Goal: Information Seeking & Learning: Learn about a topic

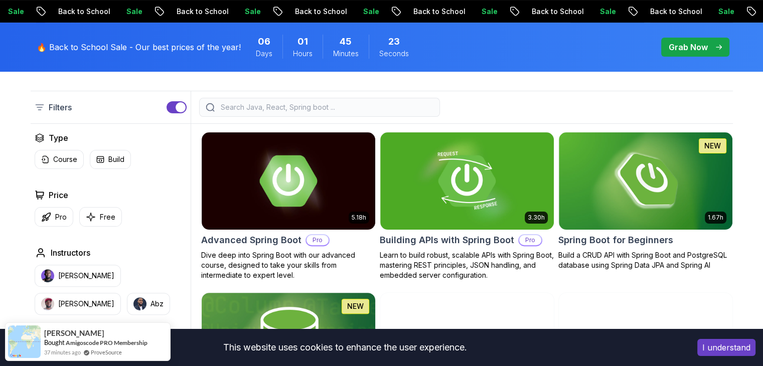
scroll to position [217, 0]
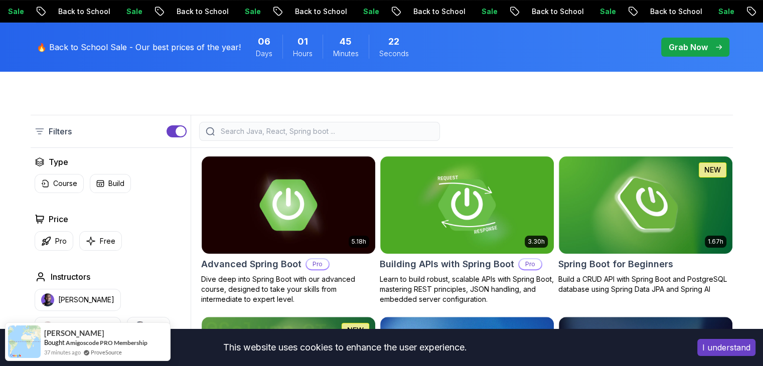
click at [275, 129] on input "search" at bounding box center [326, 131] width 215 height 10
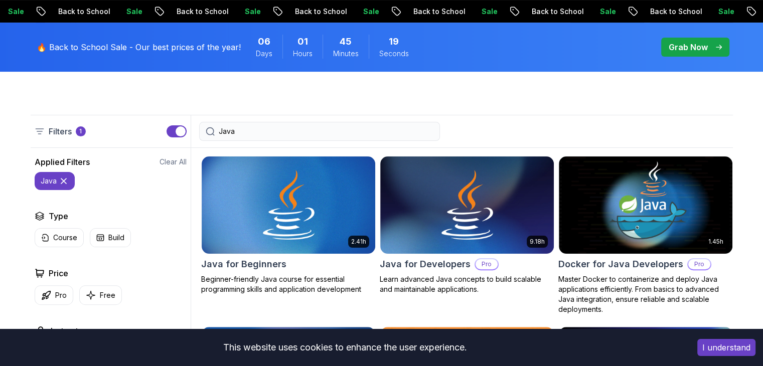
type input "Java"
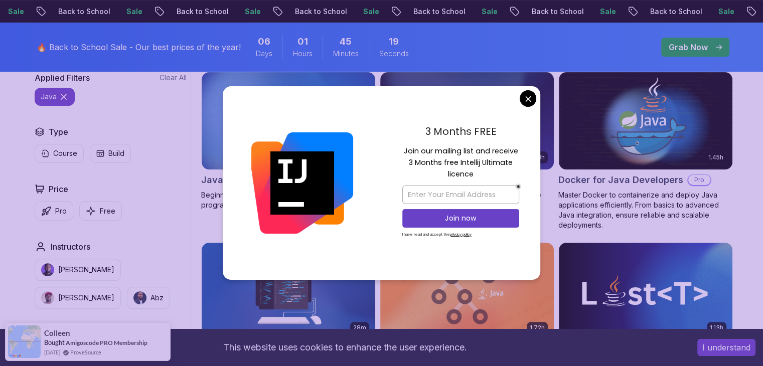
scroll to position [304, 0]
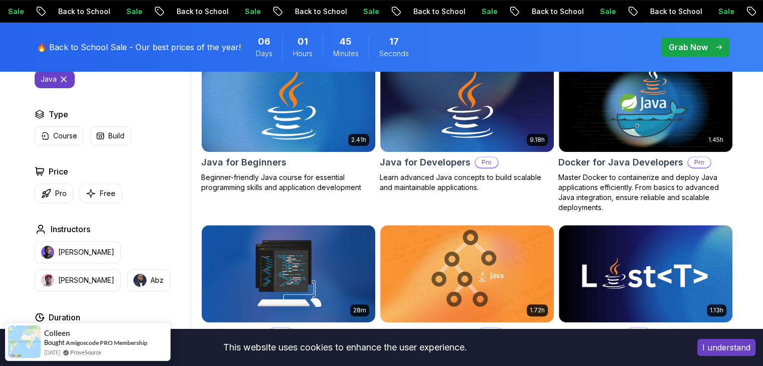
scroll to position [309, 0]
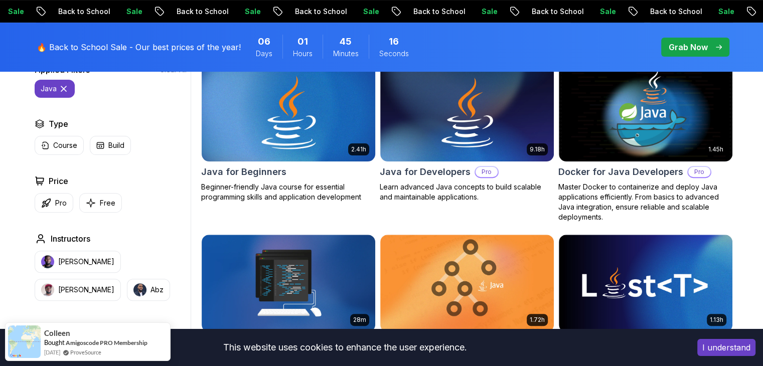
click at [290, 143] on img at bounding box center [288, 113] width 182 height 102
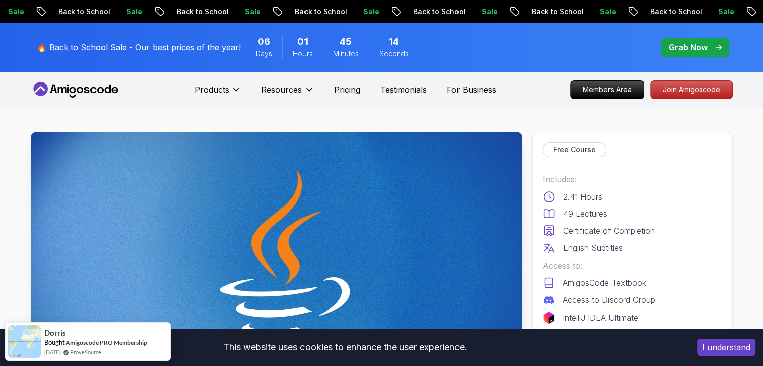
scroll to position [198, 0]
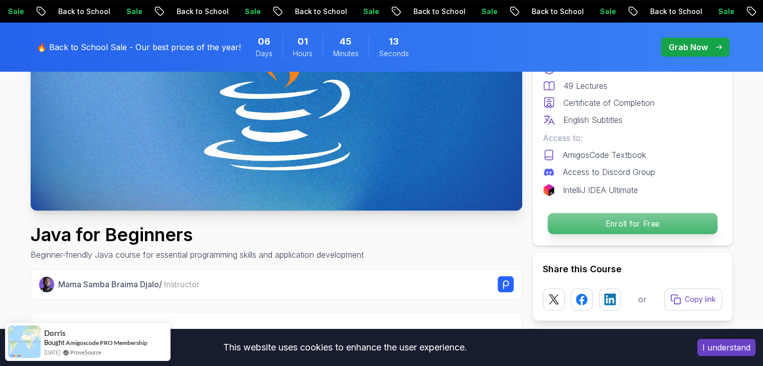
click at [629, 218] on p "Enroll for Free" at bounding box center [632, 223] width 170 height 21
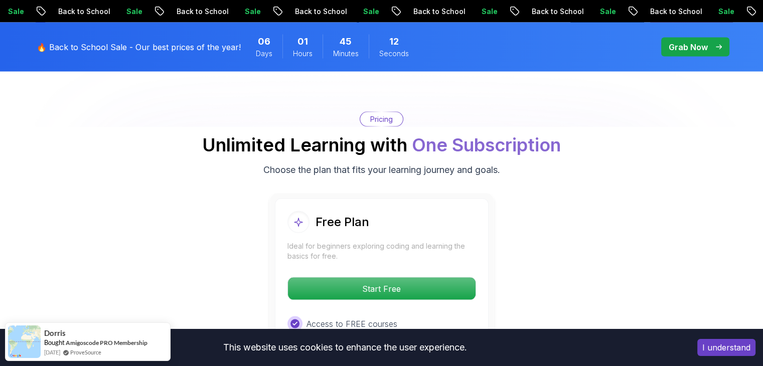
scroll to position [1998, 0]
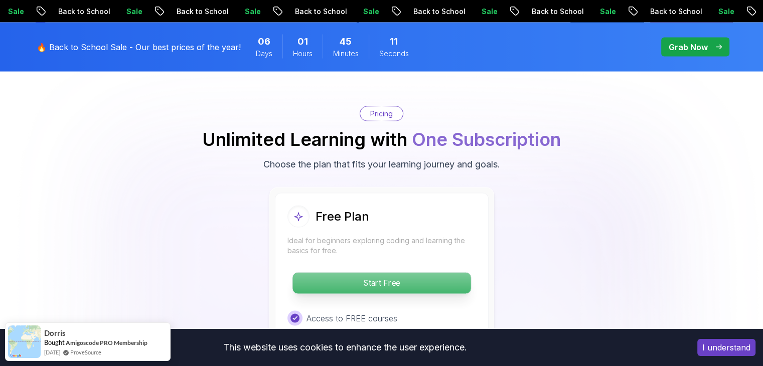
click at [407, 273] on p "Start Free" at bounding box center [381, 283] width 178 height 21
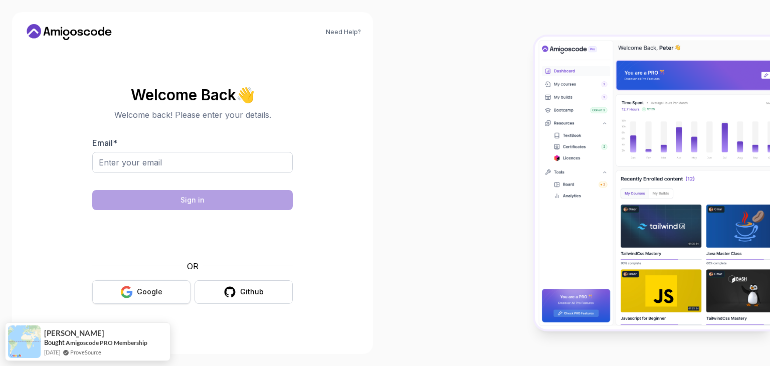
click at [165, 282] on button "Google" at bounding box center [141, 292] width 98 height 24
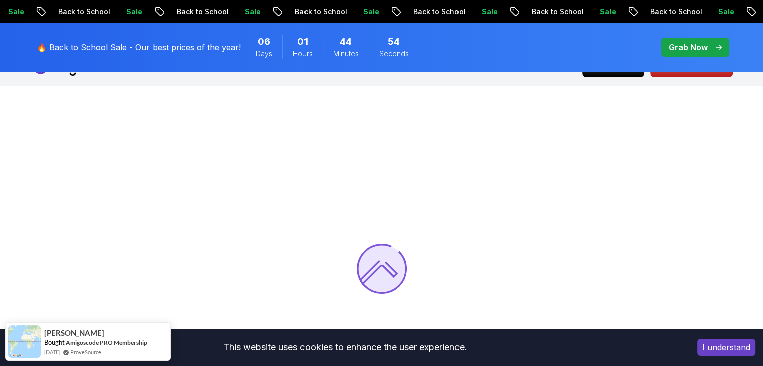
scroll to position [23, 0]
click at [484, 184] on div at bounding box center [381, 268] width 763 height 366
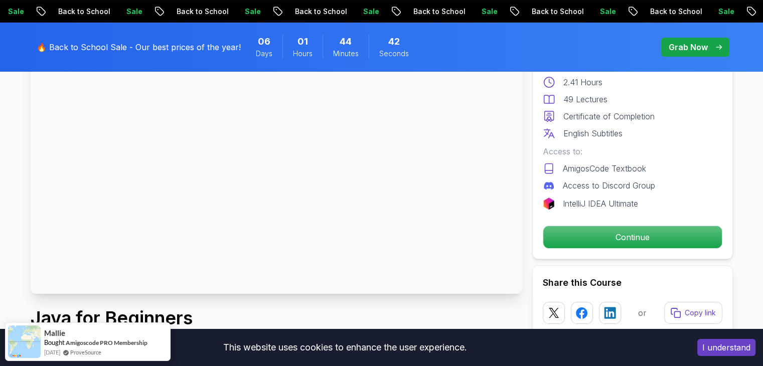
scroll to position [118, 0]
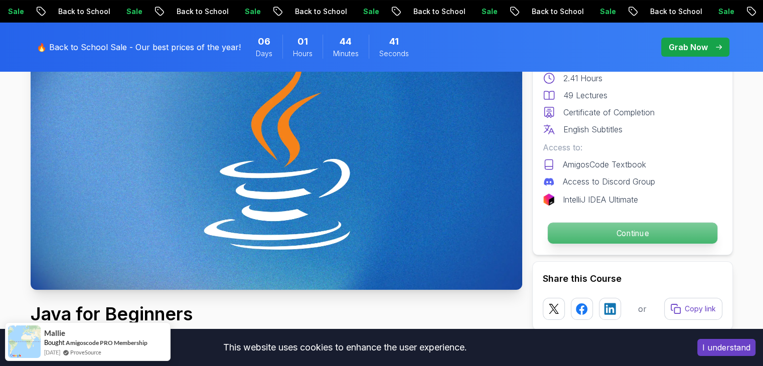
click at [613, 230] on p "Continue" at bounding box center [632, 233] width 170 height 21
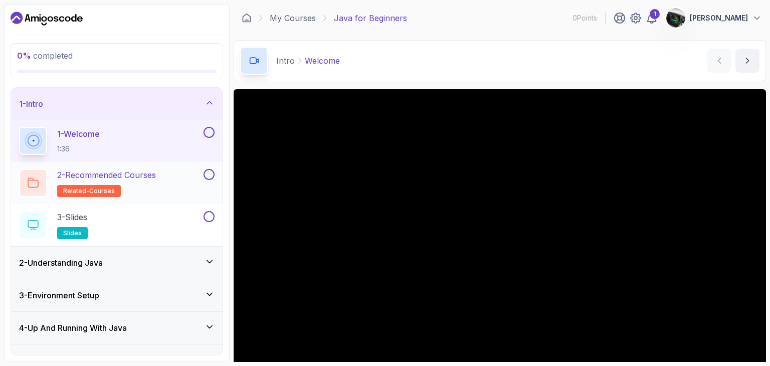
click at [183, 187] on div "2 - Recommended Courses related-courses" at bounding box center [110, 183] width 183 height 28
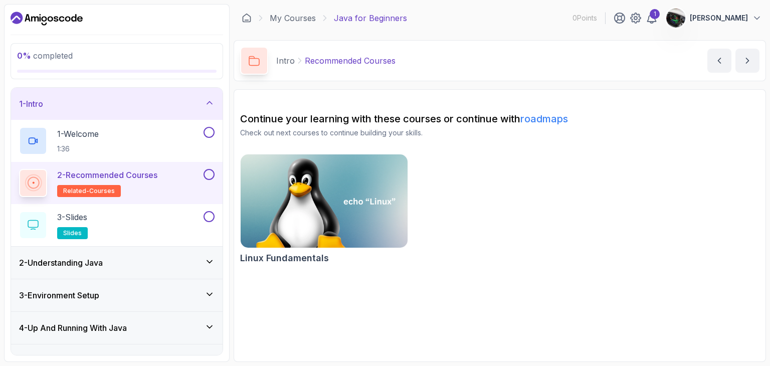
click at [161, 274] on div "2 - Understanding Java" at bounding box center [117, 263] width 212 height 32
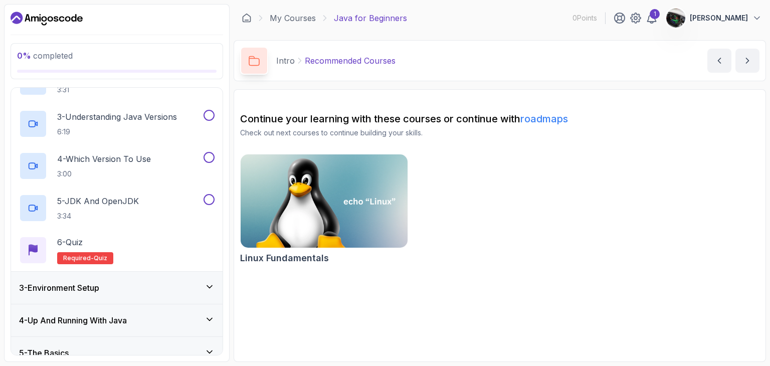
scroll to position [212, 0]
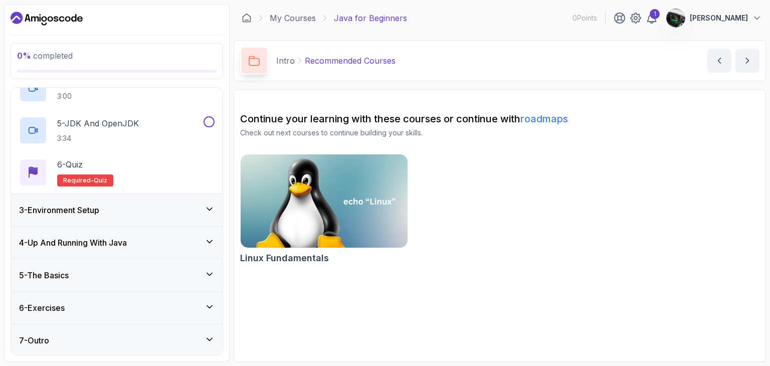
click at [129, 273] on div "5 - The Basics" at bounding box center [117, 275] width 196 height 12
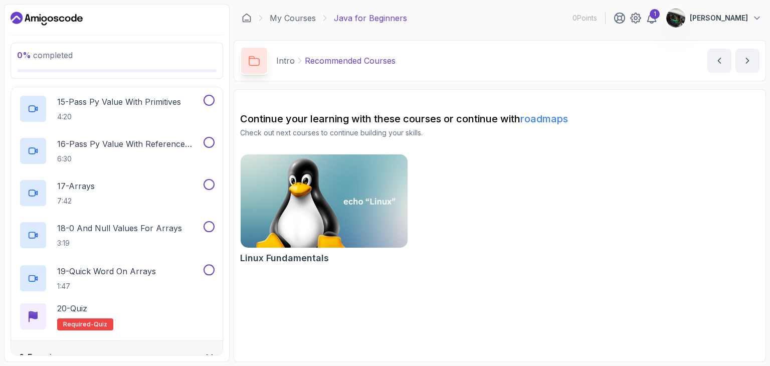
scroll to position [801, 0]
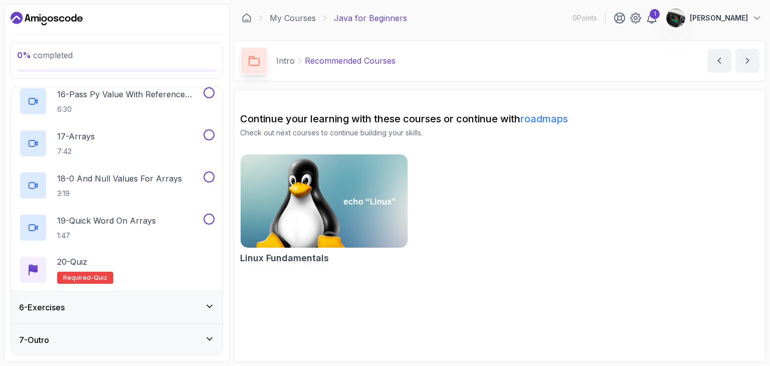
click at [92, 297] on div "6 - Exercises" at bounding box center [117, 307] width 212 height 32
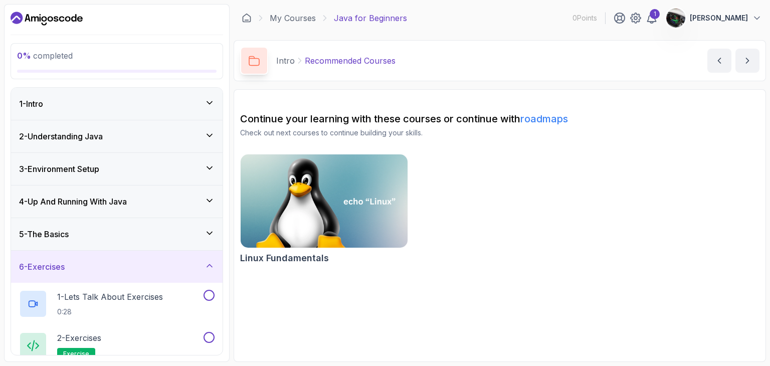
scroll to position [44, 0]
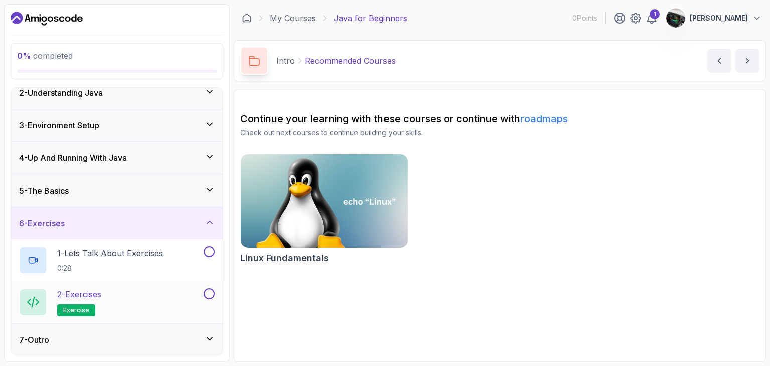
click at [85, 306] on span "exercise" at bounding box center [76, 310] width 26 height 8
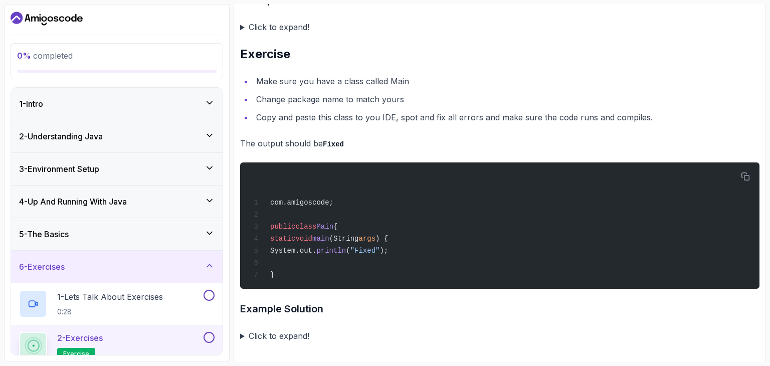
scroll to position [44, 0]
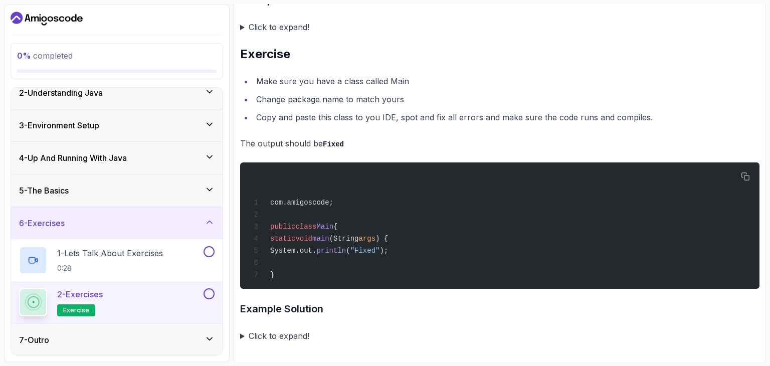
click at [80, 334] on div "7 - Outro" at bounding box center [117, 340] width 196 height 12
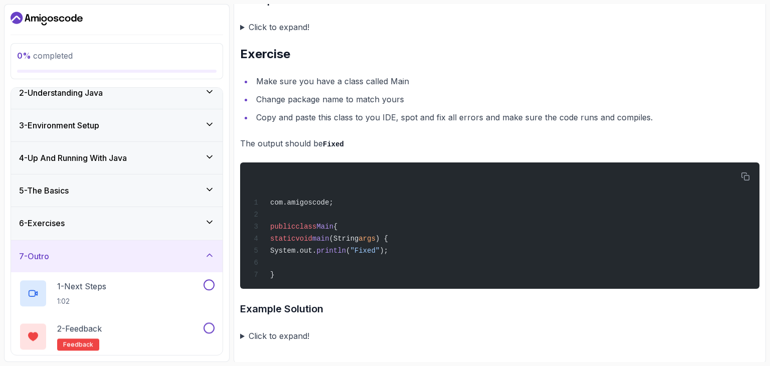
scroll to position [85, 0]
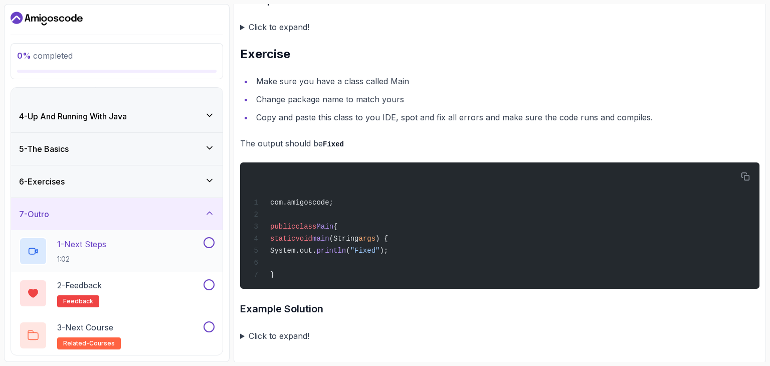
click at [98, 249] on h2 "1 - Next Steps 1:02" at bounding box center [81, 251] width 49 height 26
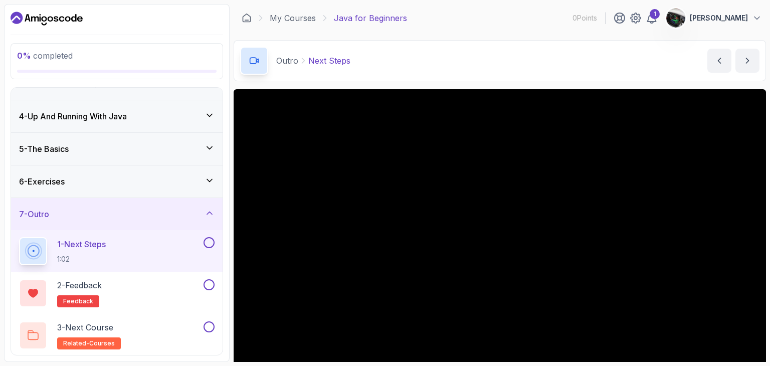
scroll to position [96, 0]
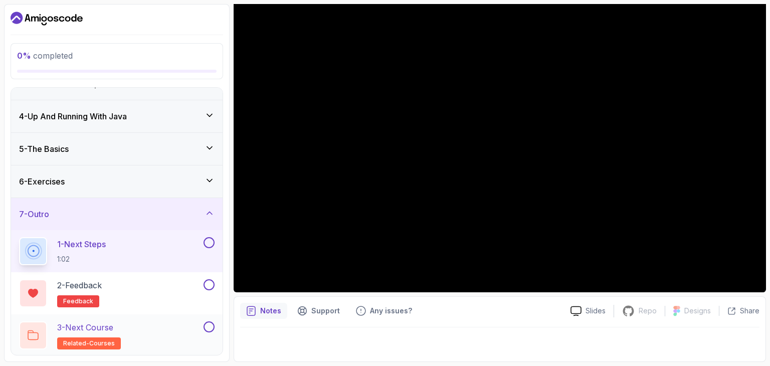
click at [160, 329] on div "3 - Next Course related-courses" at bounding box center [110, 335] width 183 height 28
click at [206, 331] on div at bounding box center [208, 326] width 13 height 11
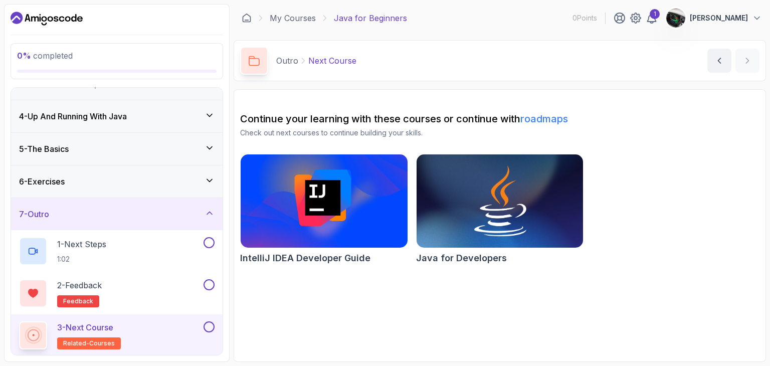
click at [462, 181] on img at bounding box center [499, 201] width 175 height 98
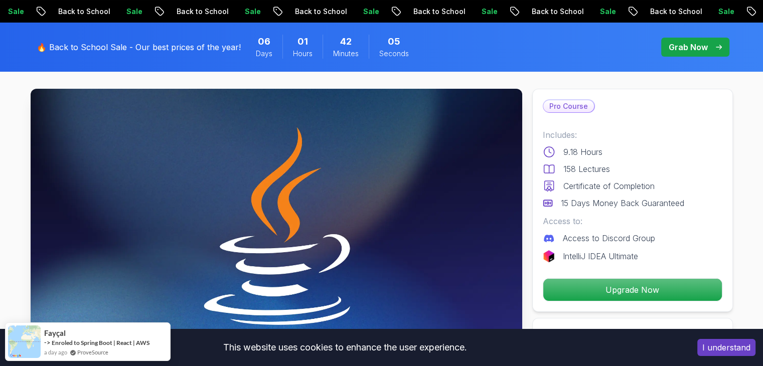
scroll to position [44, 0]
